Goal: Task Accomplishment & Management: Use online tool/utility

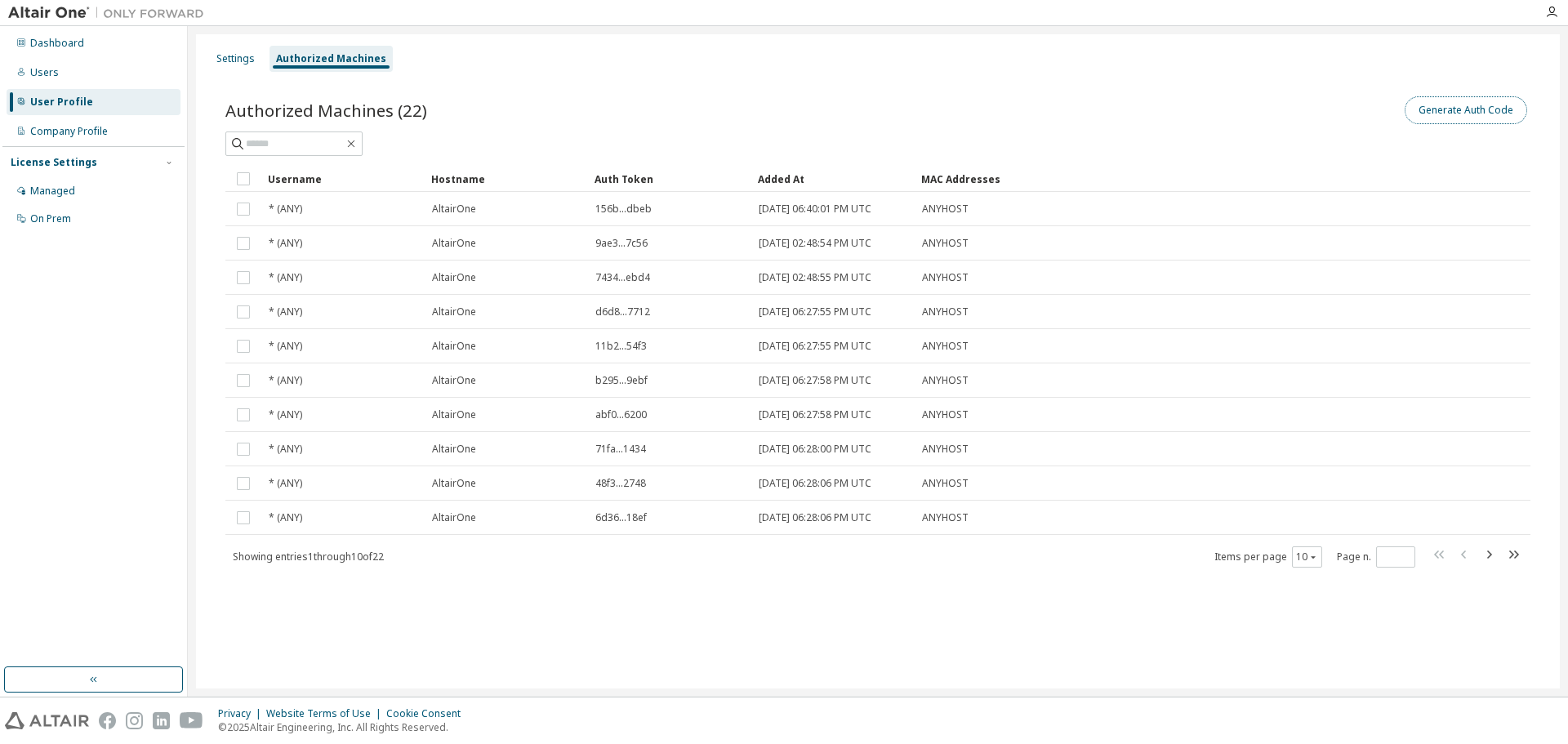
click at [1433, 112] on button "Generate Auth Code" at bounding box center [1465, 110] width 123 height 28
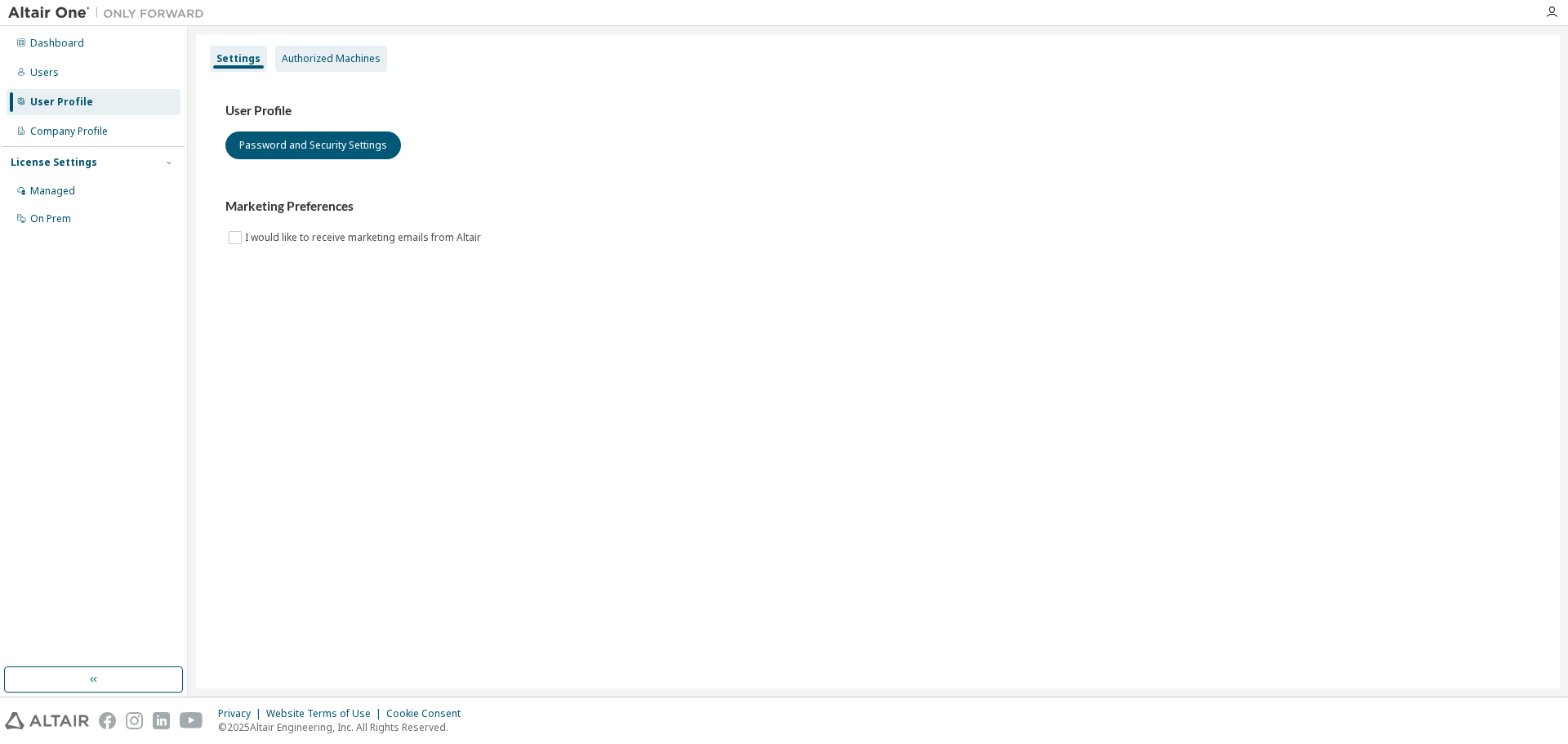
click at [326, 64] on div "Authorized Machines" at bounding box center [331, 59] width 99 height 14
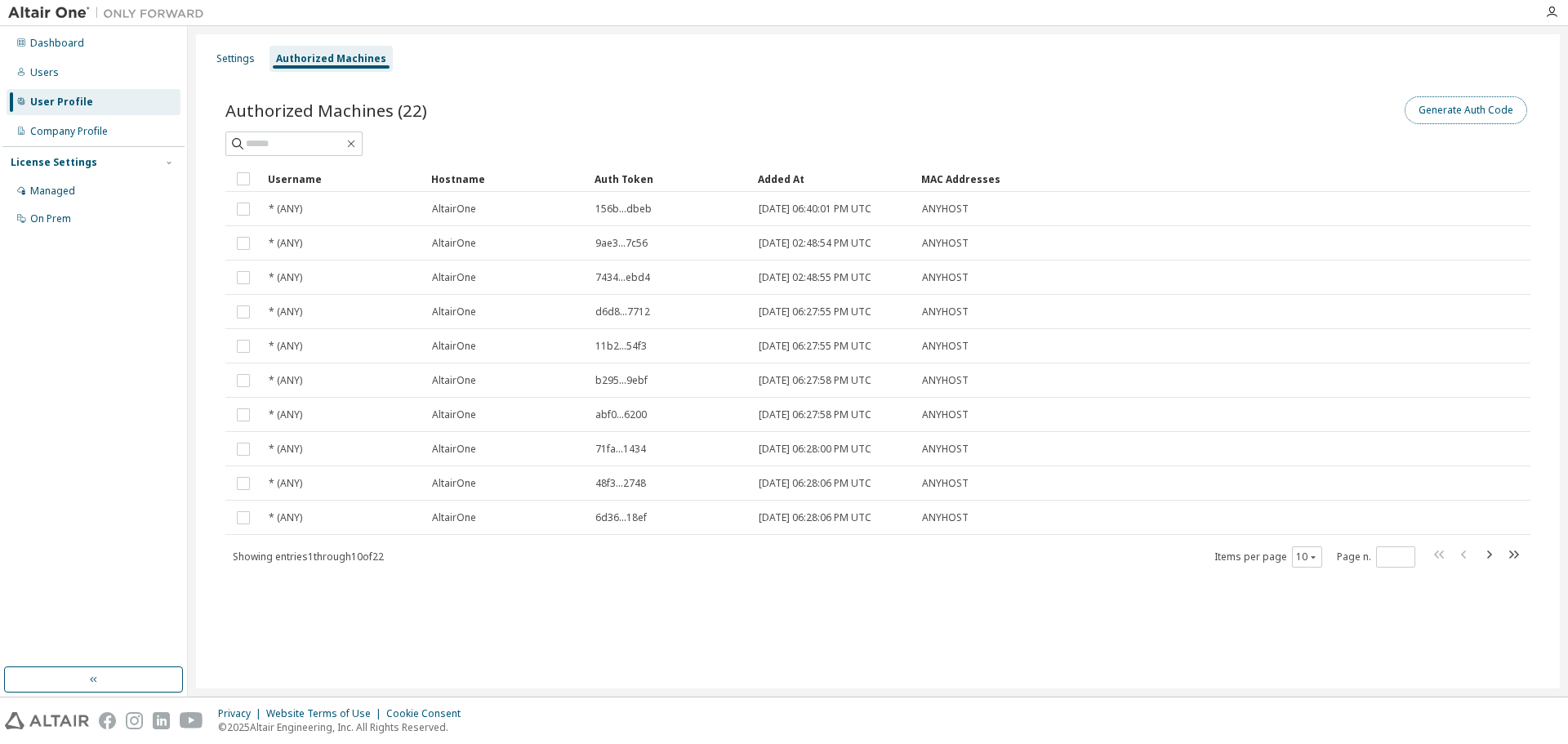
click at [1434, 110] on button "Generate Auth Code" at bounding box center [1465, 110] width 123 height 28
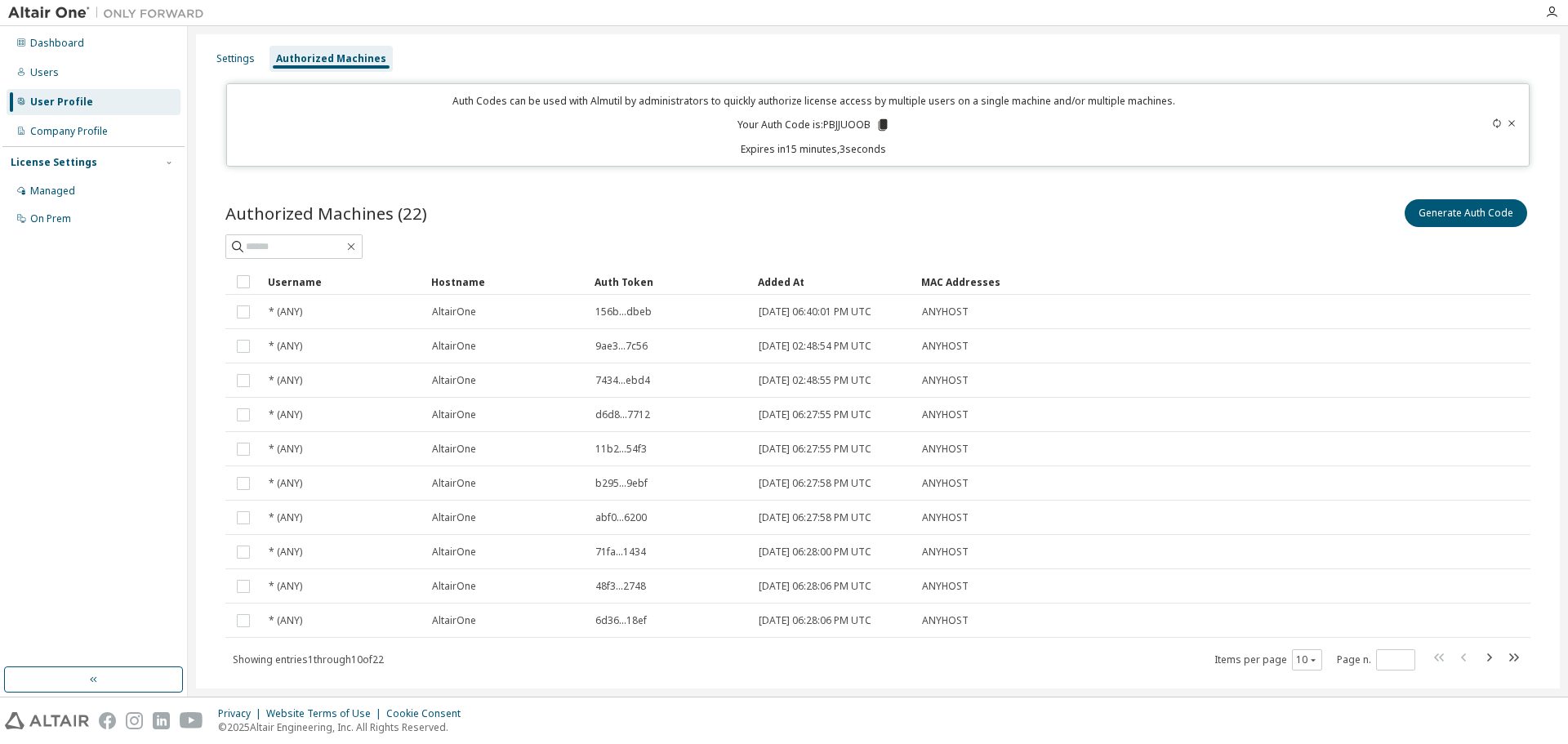
click at [880, 126] on icon at bounding box center [883, 125] width 9 height 12
click at [1507, 123] on icon at bounding box center [1512, 123] width 10 height 10
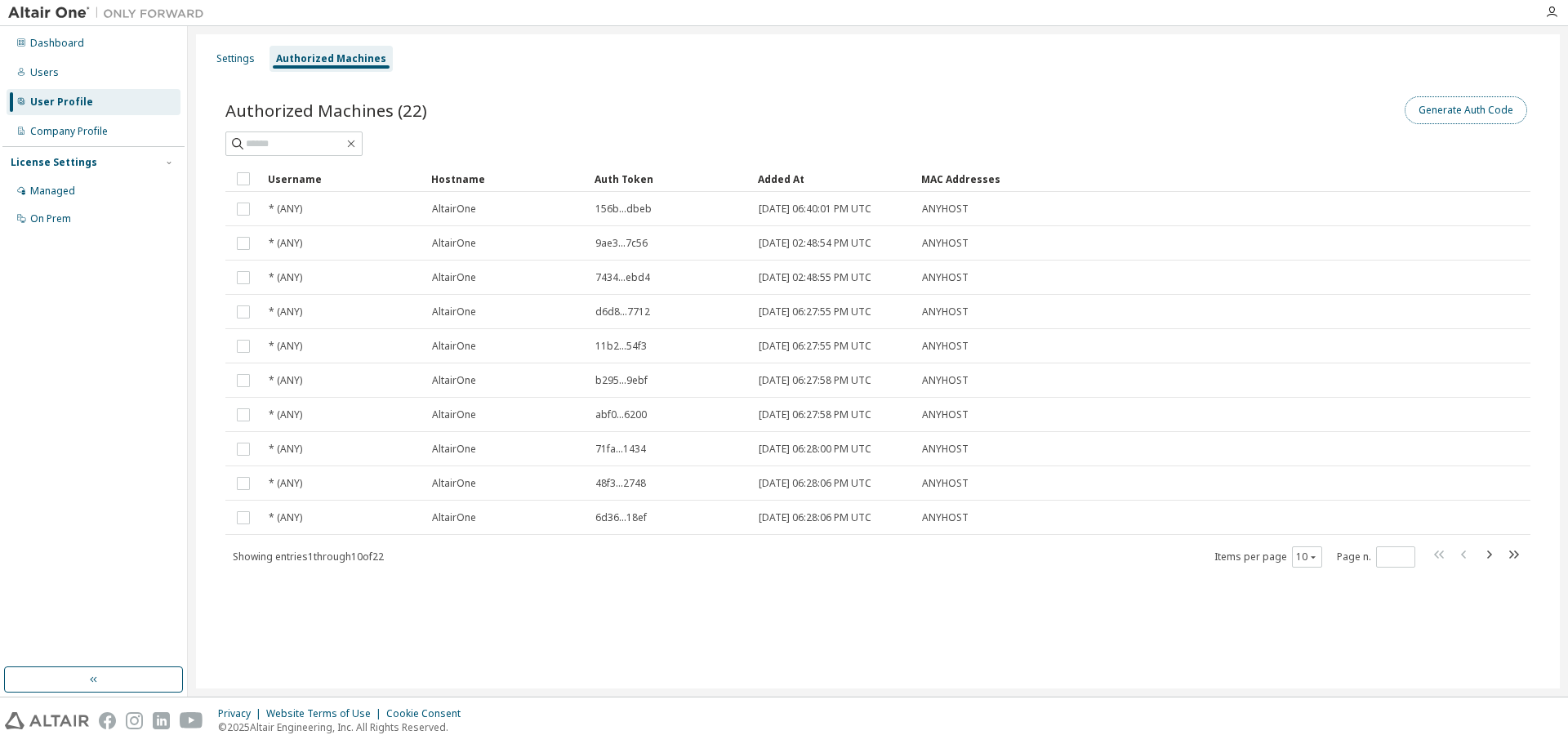
click at [1466, 119] on button "Generate Auth Code" at bounding box center [1465, 110] width 123 height 28
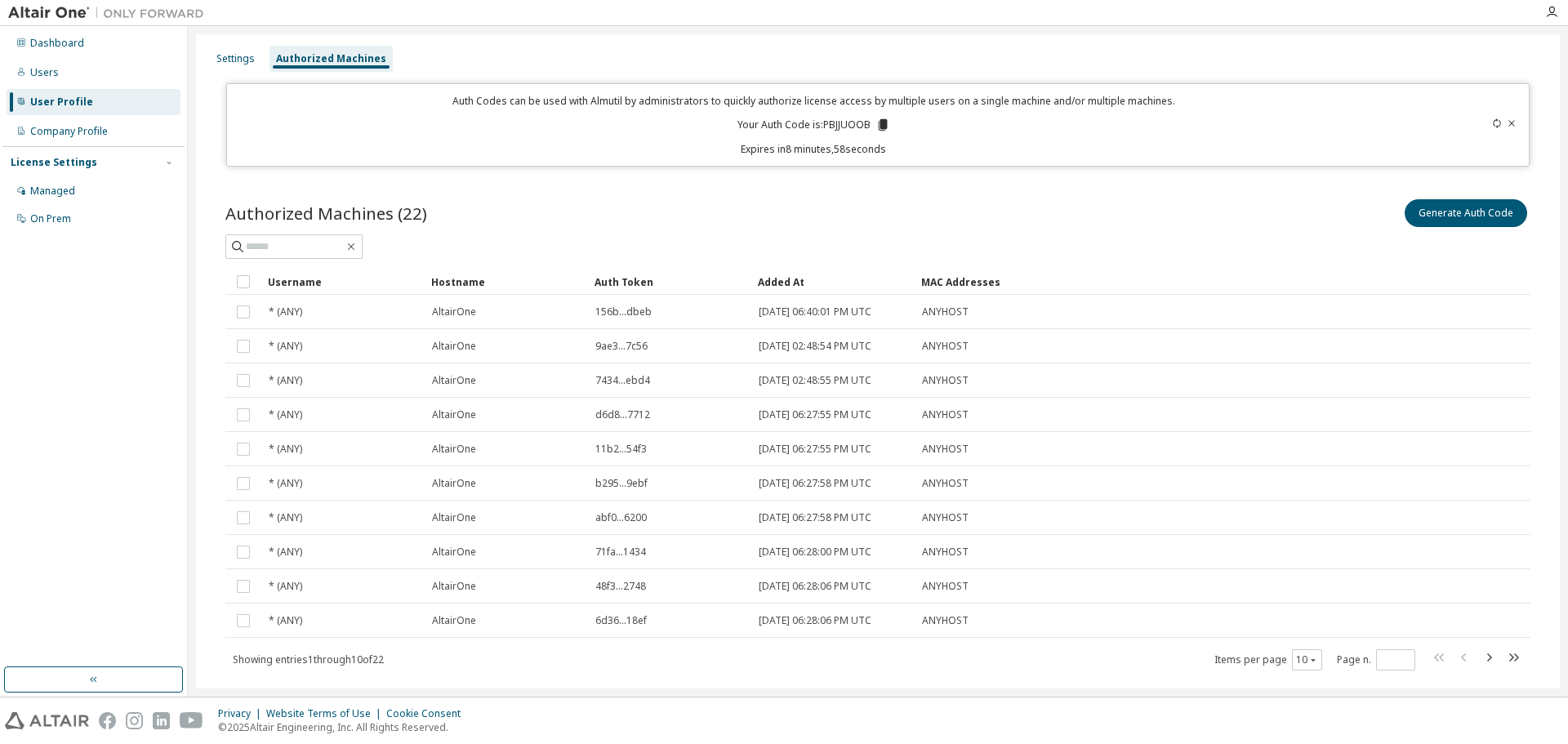
click at [1494, 124] on icon at bounding box center [1497, 123] width 8 height 10
click at [880, 125] on icon at bounding box center [884, 125] width 9 height 12
click at [942, 193] on div "Authorized Machines (22) Generate Auth Code Clear Load Save Save As Field Opera…" at bounding box center [878, 445] width 1345 height 538
